Goal: Task Accomplishment & Management: Use online tool/utility

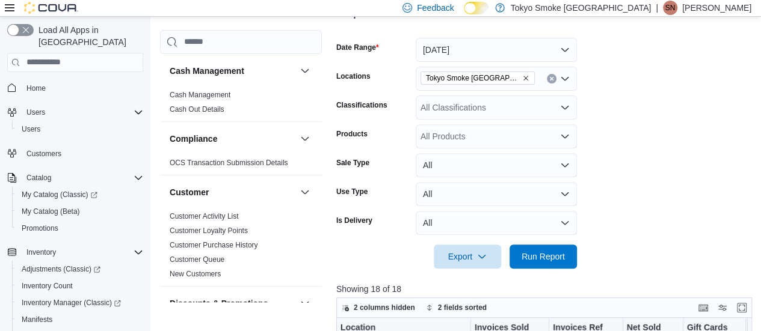
scroll to position [197, 0]
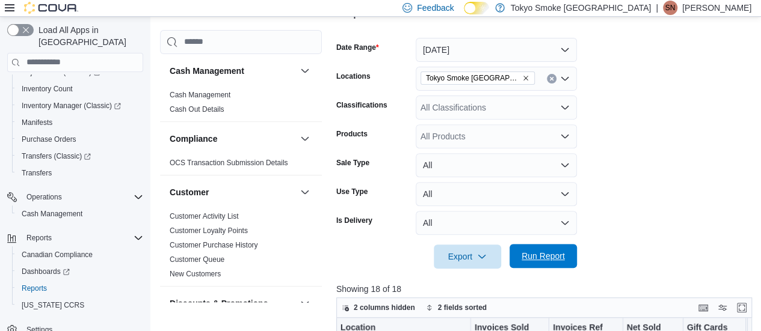
click at [546, 263] on span "Run Report" at bounding box center [543, 256] width 53 height 24
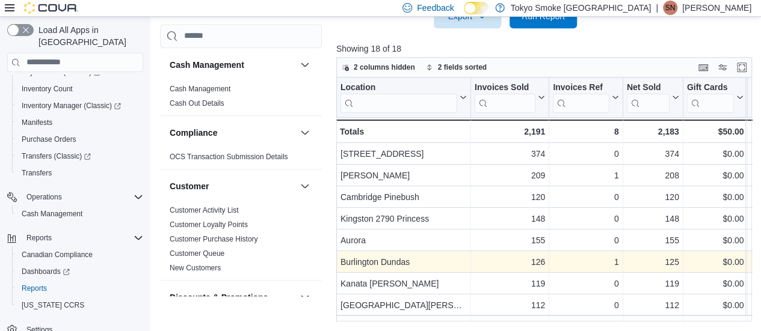
scroll to position [118, 0]
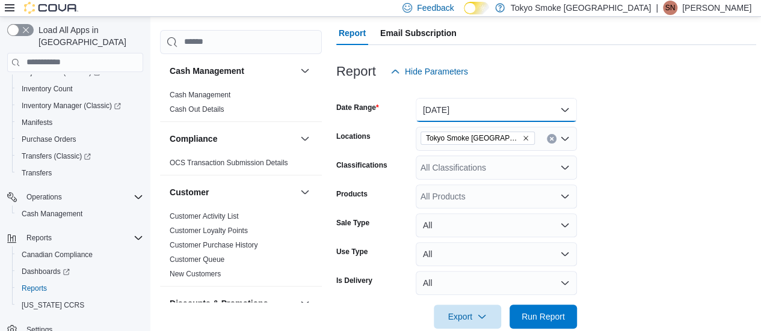
click at [461, 107] on button "[DATE]" at bounding box center [496, 110] width 161 height 24
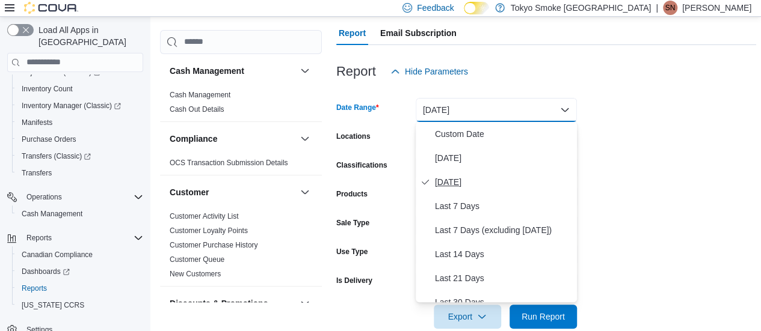
click at [449, 174] on button "[DATE]" at bounding box center [496, 182] width 161 height 24
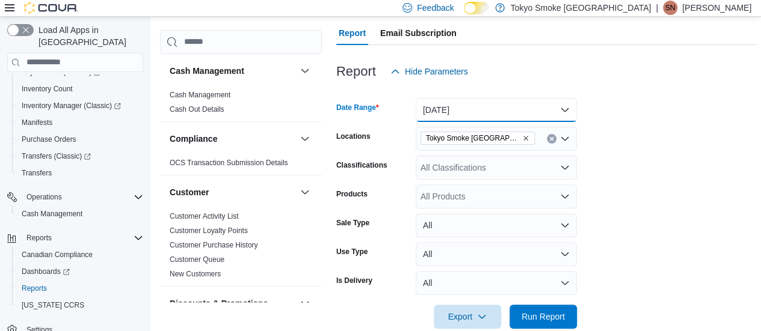
click at [464, 100] on button "[DATE]" at bounding box center [496, 110] width 161 height 24
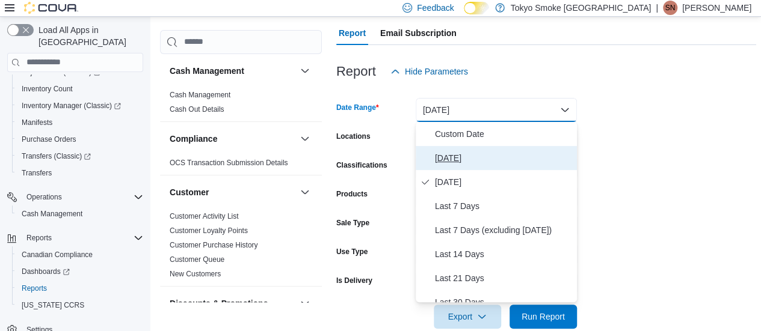
click at [454, 152] on span "[DATE]" at bounding box center [503, 158] width 137 height 14
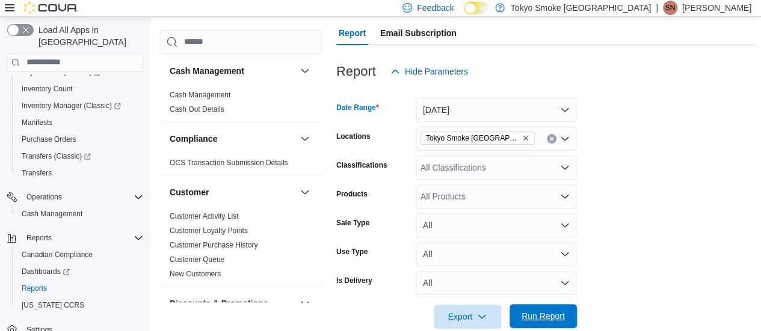
click at [543, 317] on span "Run Report" at bounding box center [543, 316] width 43 height 12
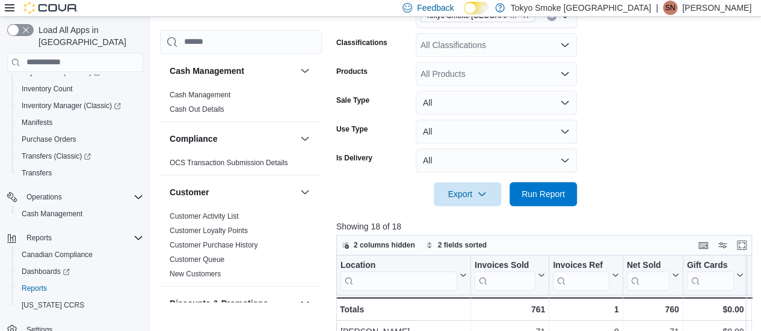
scroll to position [301, 0]
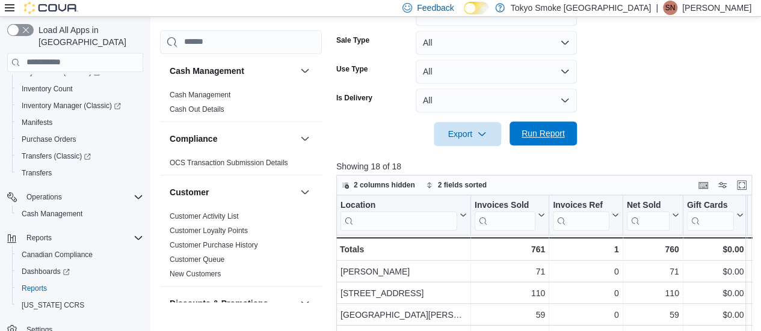
click at [556, 141] on span "Run Report" at bounding box center [543, 134] width 53 height 24
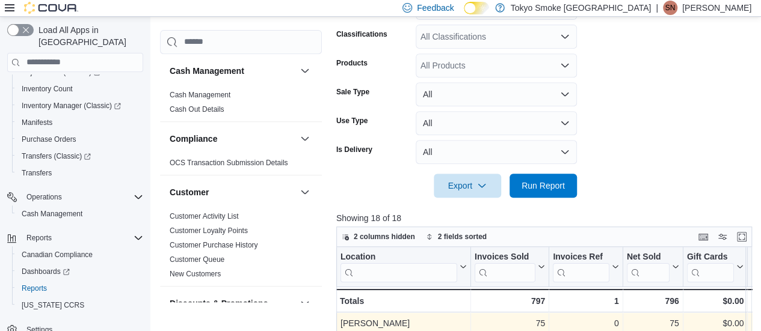
scroll to position [419, 0]
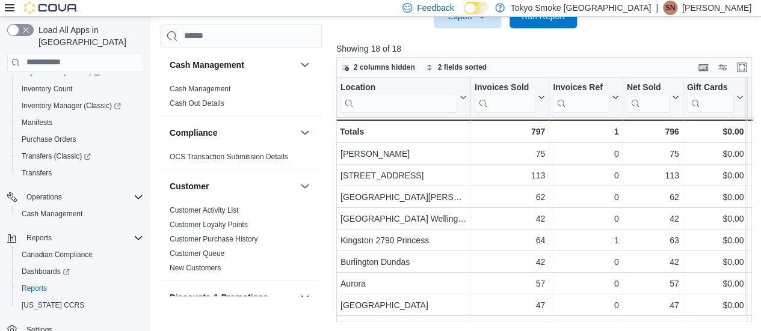
click at [546, 17] on div "Feedback Dark Mode Tokyo Smoke [GEOGRAPHIC_DATA] | SN [PERSON_NAME]" at bounding box center [575, 8] width 354 height 24
click at [552, 25] on span "Run Report" at bounding box center [543, 16] width 53 height 24
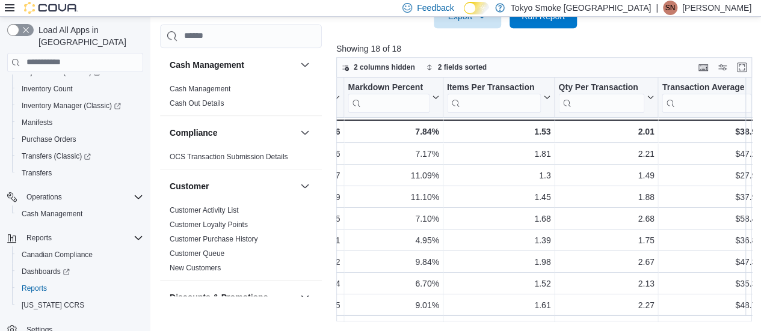
scroll to position [0, 988]
